Goal: Task Accomplishment & Management: Manage account settings

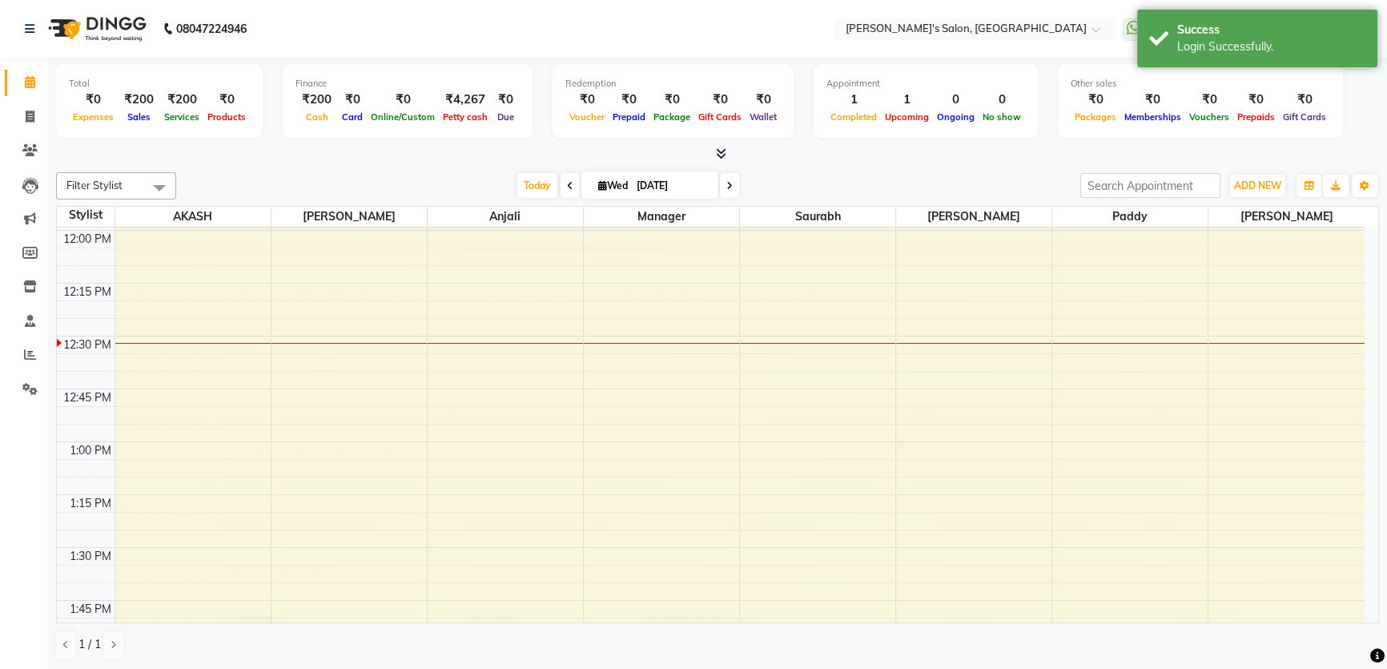
click at [567, 183] on icon at bounding box center [570, 186] width 6 height 10
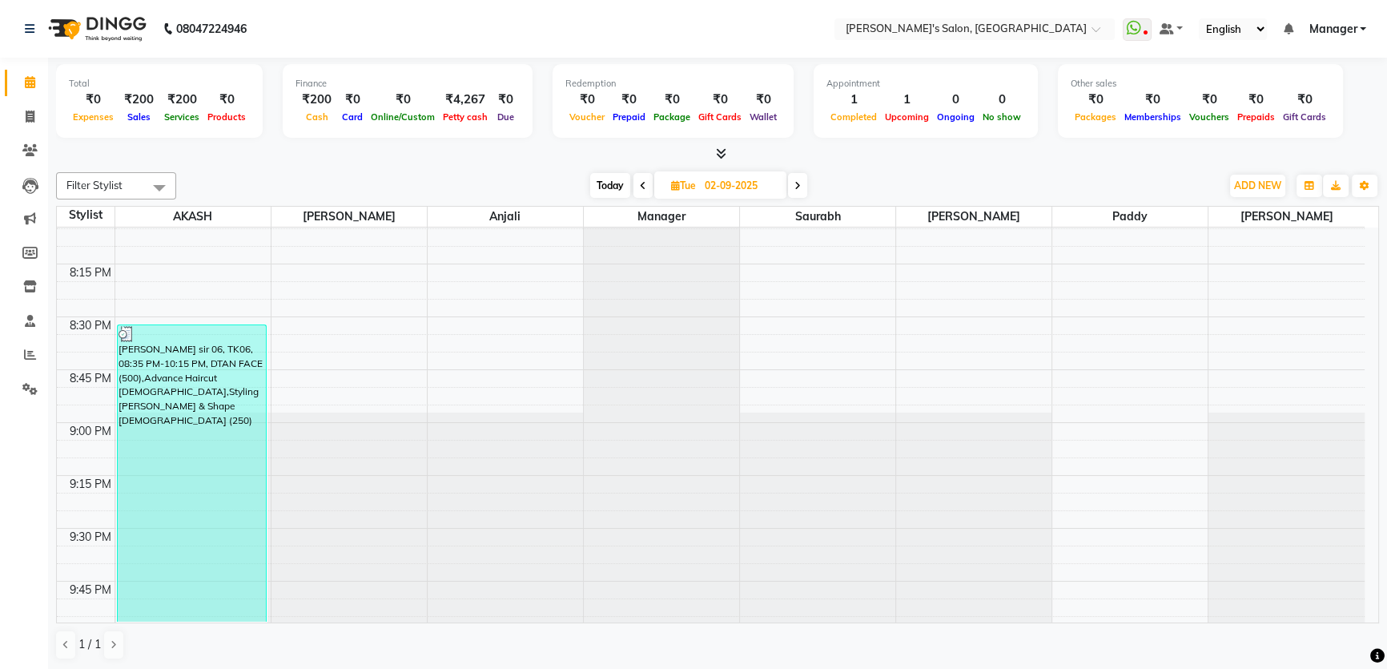
click at [793, 183] on span at bounding box center [797, 185] width 19 height 25
type input "[DATE]"
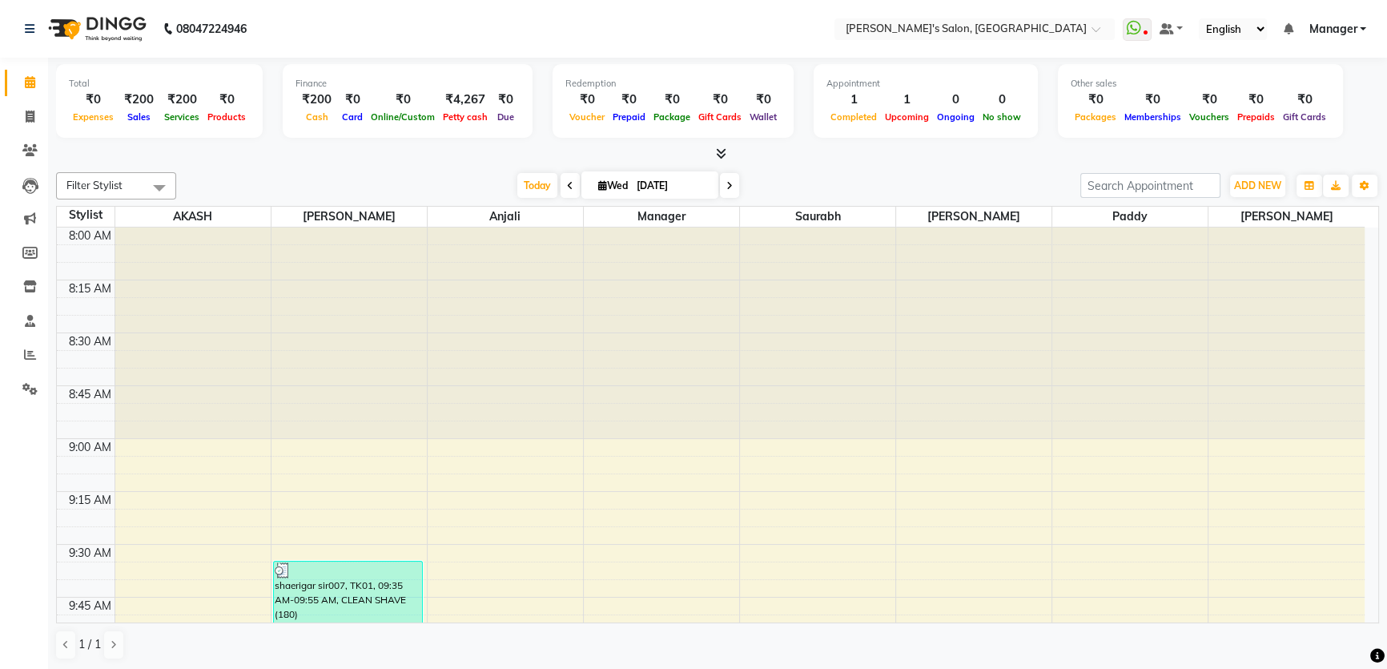
click at [1359, 26] on link "Manager" at bounding box center [1338, 29] width 58 height 17
click at [1323, 104] on link "Sign out" at bounding box center [1284, 110] width 147 height 25
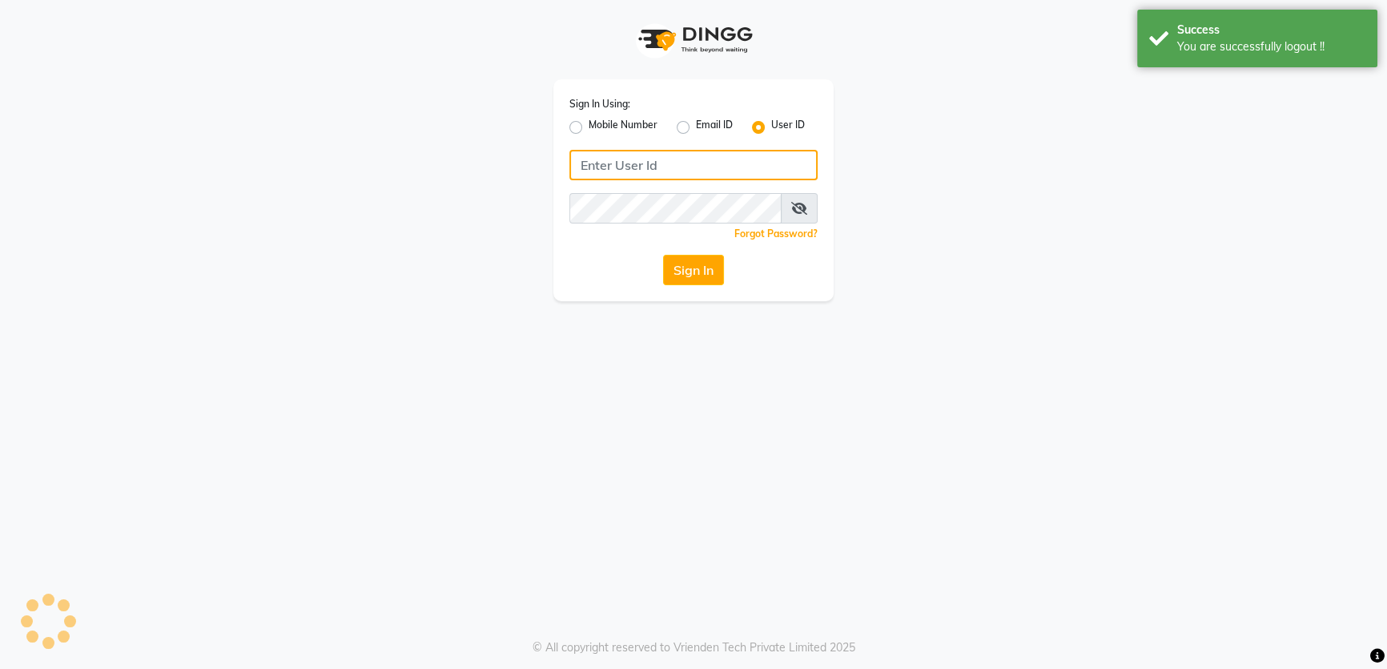
type input "8279543673"
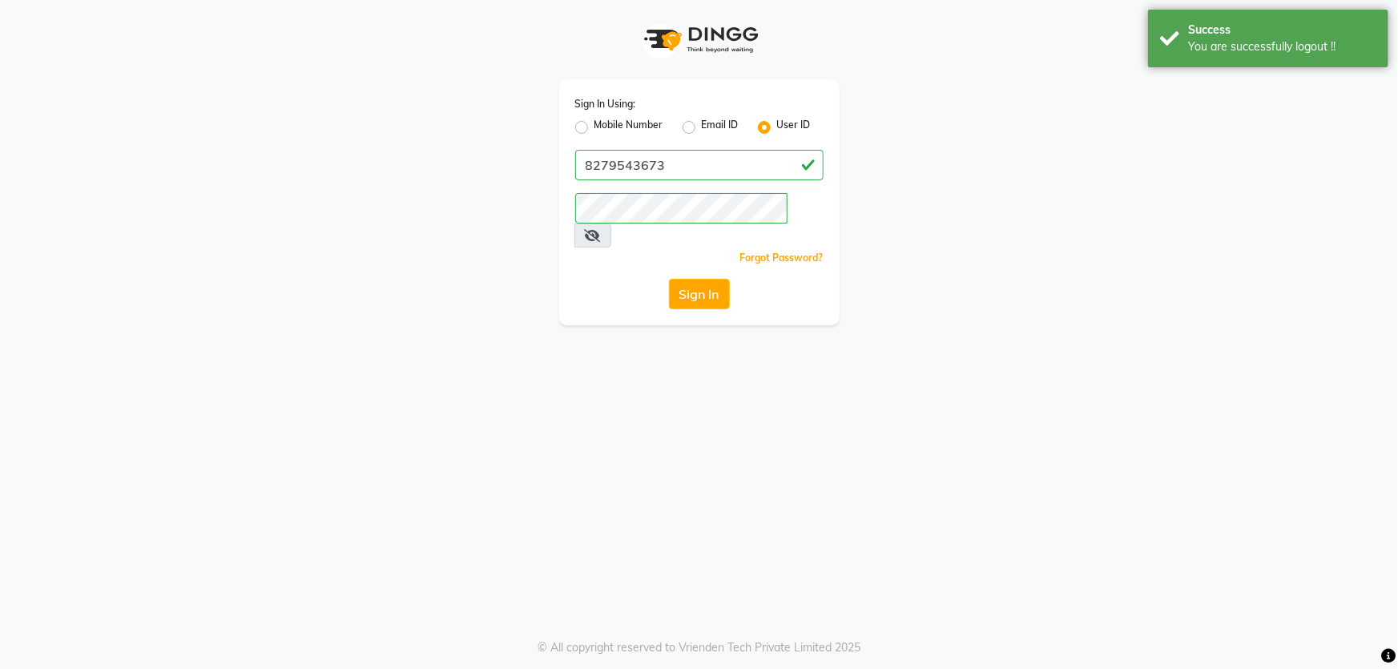
click at [594, 126] on label "Mobile Number" at bounding box center [628, 127] width 69 height 19
click at [594, 126] on input "Mobile Number" at bounding box center [599, 123] width 10 height 10
radio input "true"
radio input "false"
click at [689, 167] on input "Username" at bounding box center [726, 165] width 195 height 30
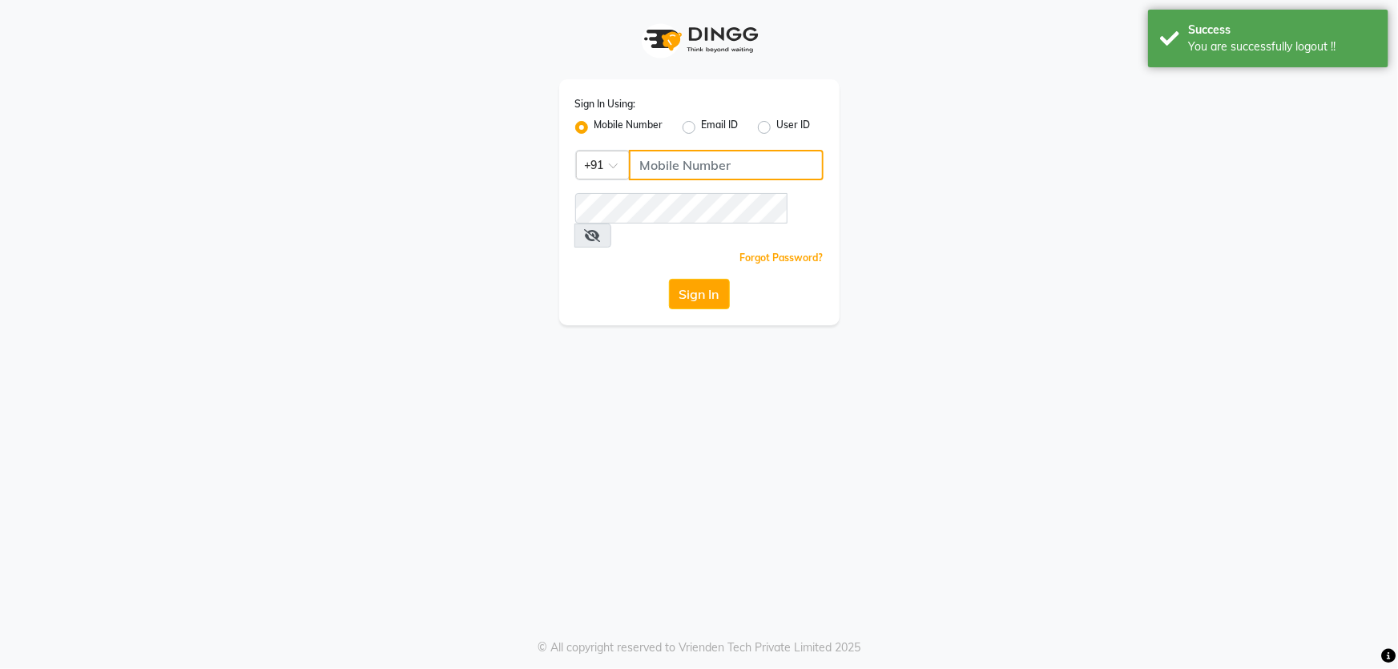
type input "8279543673"
click at [712, 280] on button "Sign In" at bounding box center [699, 294] width 61 height 30
